Goal: Task Accomplishment & Management: Manage account settings

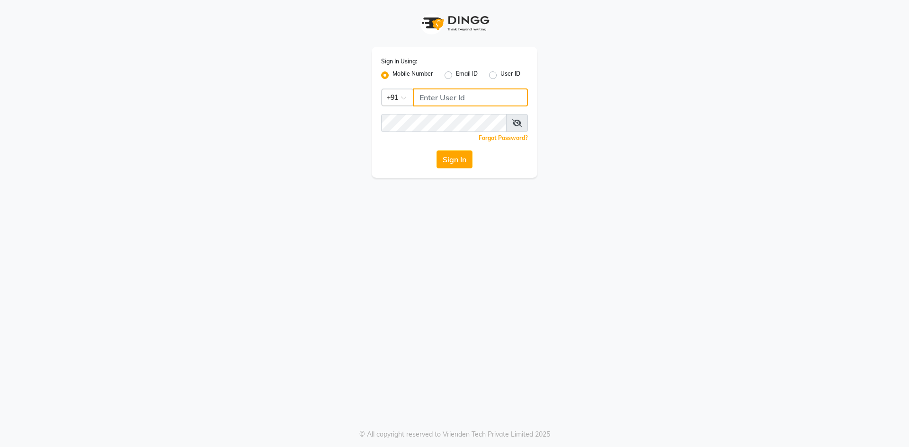
click at [470, 101] on input "Username" at bounding box center [470, 98] width 115 height 18
type input "8668339054"
click at [457, 154] on button "Sign In" at bounding box center [454, 160] width 36 height 18
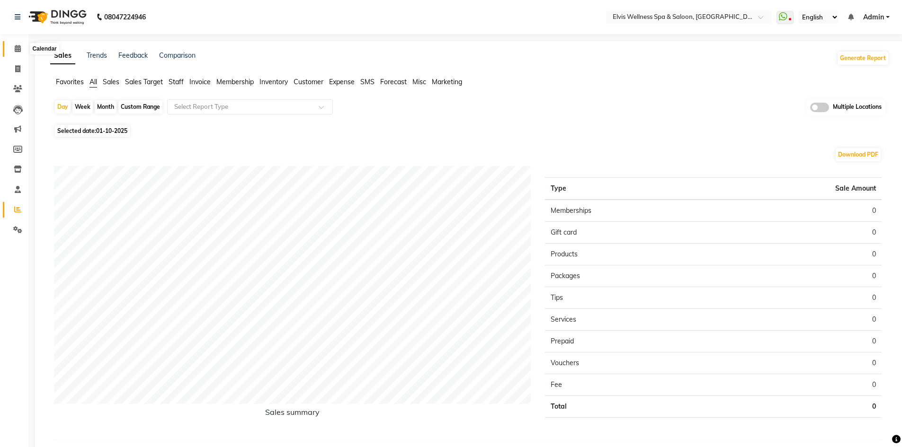
click at [17, 48] on icon at bounding box center [18, 48] width 6 height 7
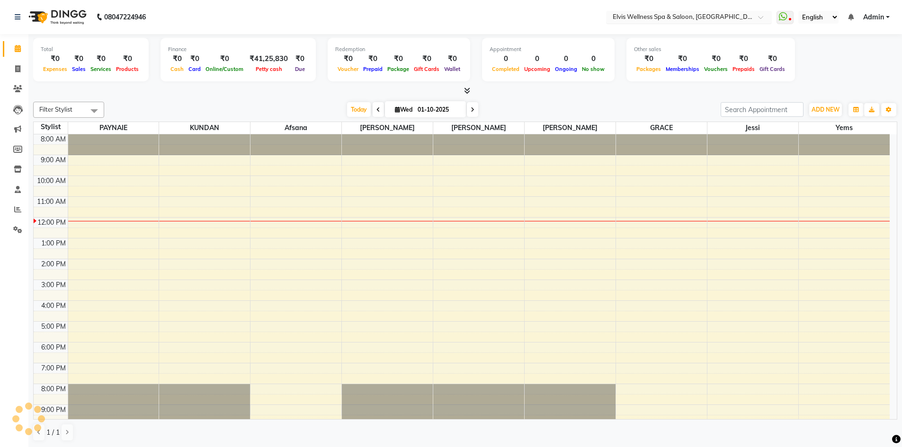
click at [719, 22] on div "Select Location × Elvis Wellness Spa & Saloon, Koregaon Park" at bounding box center [689, 17] width 166 height 13
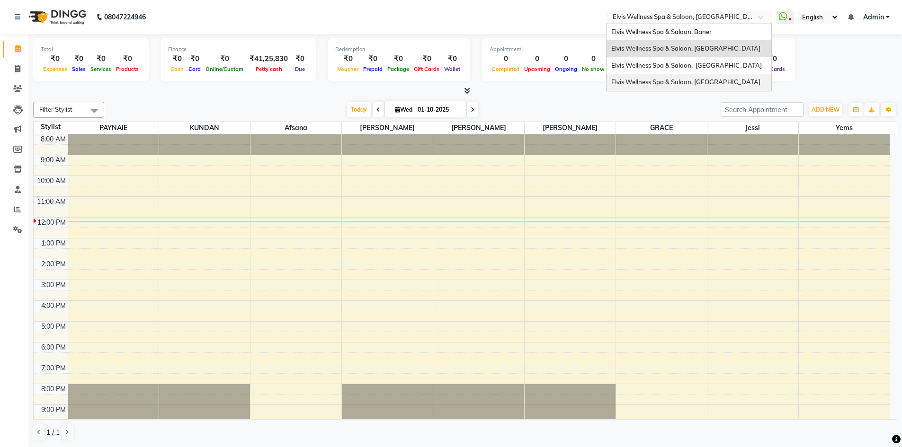
click at [684, 86] on span "Elvis Wellness Spa & Saloon, Lohegaon" at bounding box center [685, 82] width 149 height 8
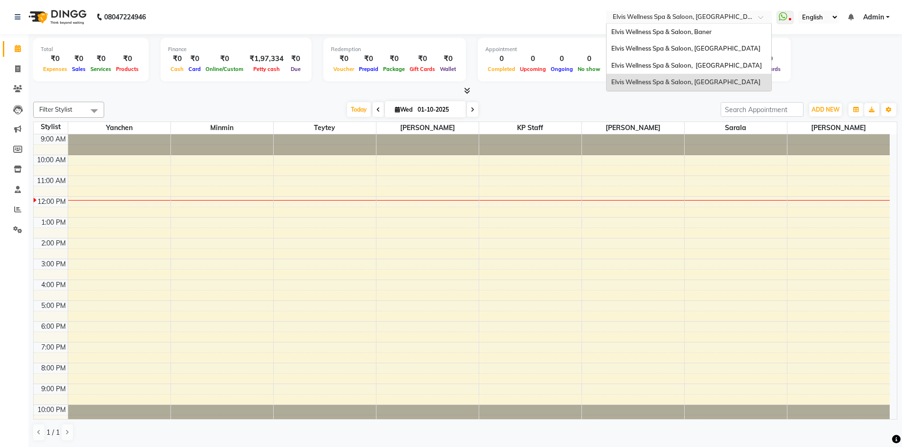
click at [733, 11] on div "Select Location × Elvis Wellness Spa & Saloon, Lohegaon" at bounding box center [689, 17] width 166 height 13
click at [703, 68] on span "Elvis Wellness Spa & Saloon, [GEOGRAPHIC_DATA]" at bounding box center [686, 66] width 151 height 8
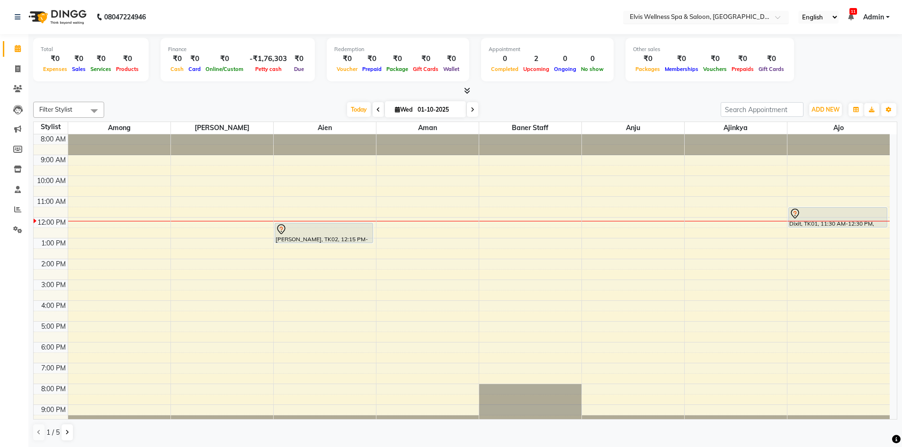
click at [728, 22] on input "text" at bounding box center [696, 17] width 137 height 9
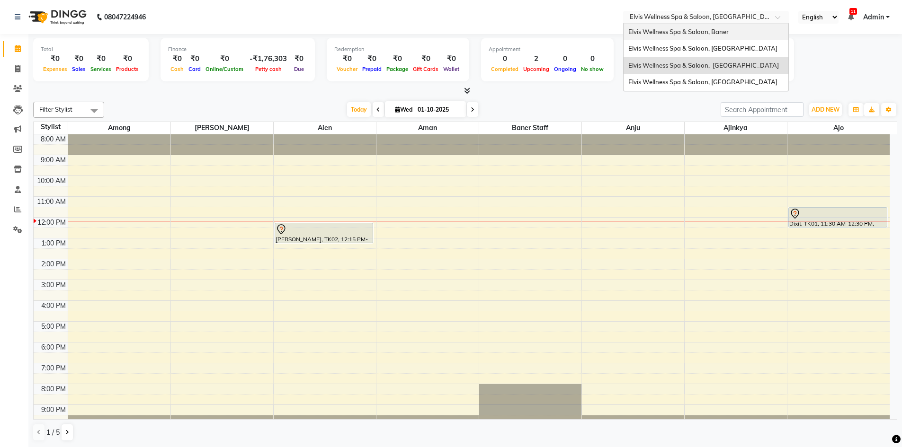
click at [709, 28] on span "Elvis Wellness Spa & Saloon, Baner" at bounding box center [678, 32] width 100 height 8
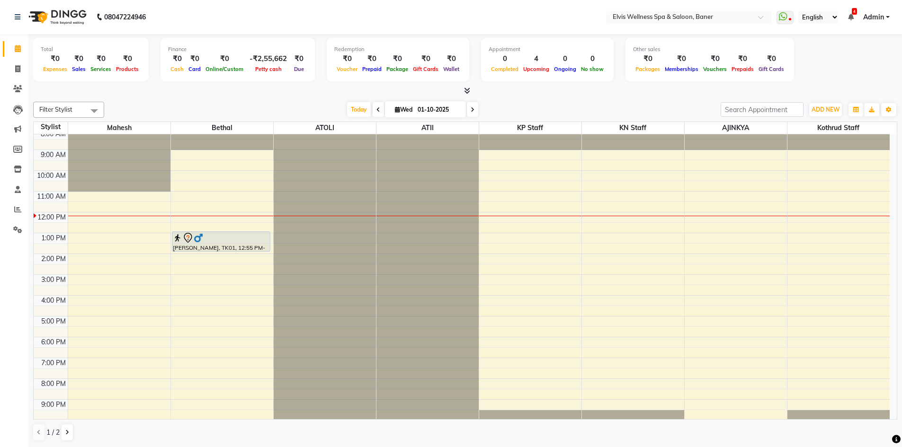
scroll to position [6, 0]
click at [741, 18] on input "text" at bounding box center [679, 17] width 137 height 9
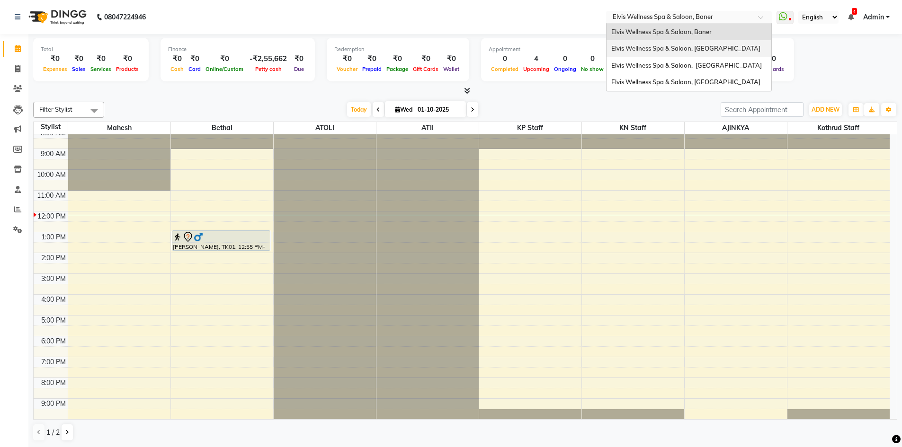
click at [713, 51] on span "Elvis Wellness Spa & Saloon, [GEOGRAPHIC_DATA]" at bounding box center [685, 48] width 149 height 8
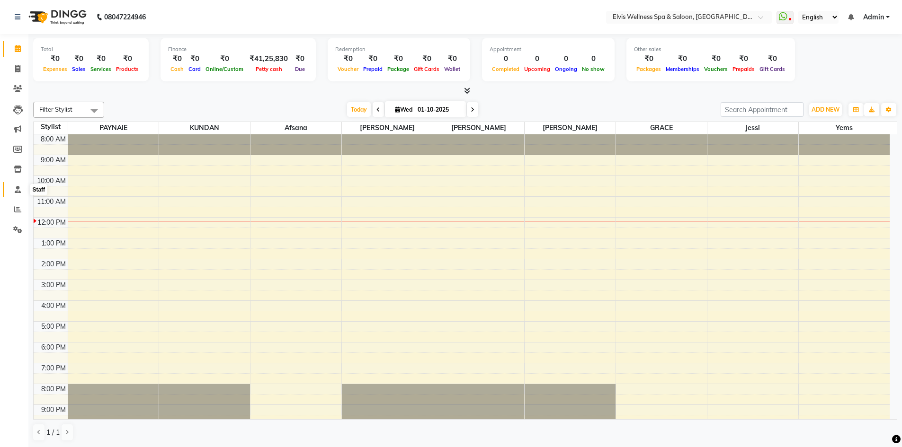
click at [18, 191] on icon at bounding box center [18, 189] width 6 height 7
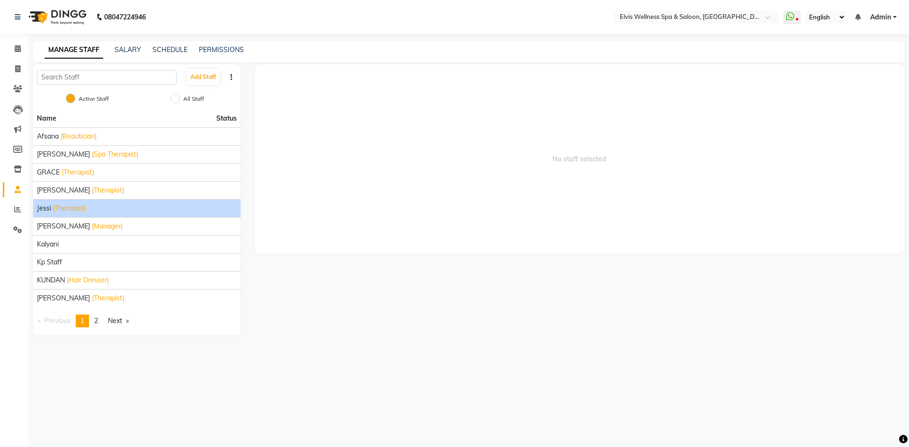
click at [118, 205] on div "[PERSON_NAME] (Therapist)" at bounding box center [137, 209] width 200 height 10
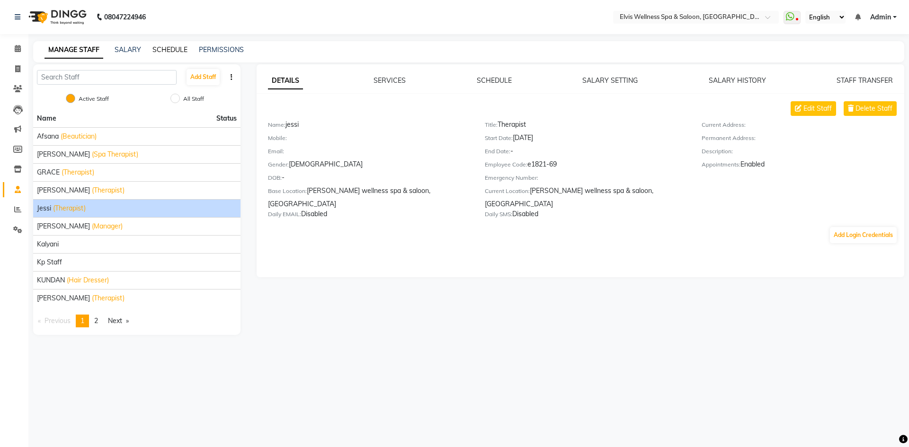
click at [172, 53] on link "SCHEDULE" at bounding box center [169, 49] width 35 height 9
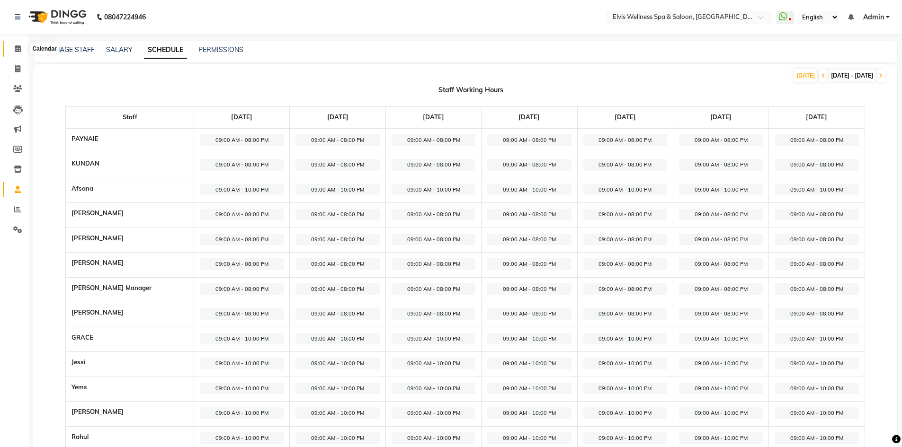
click at [18, 52] on icon at bounding box center [18, 48] width 6 height 7
